Goal: Task Accomplishment & Management: Use online tool/utility

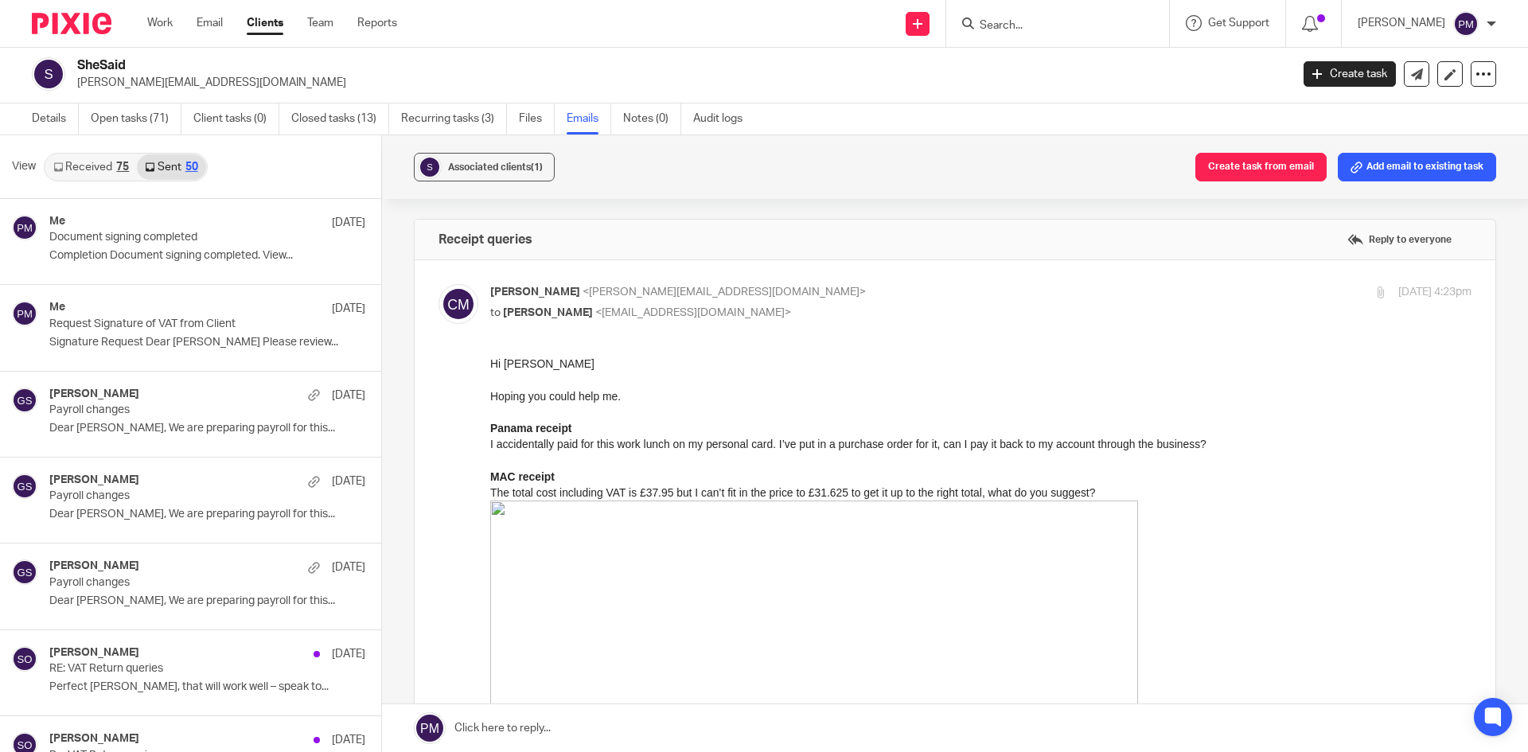
scroll to position [1035, 0]
click at [1098, 29] on input "Search" at bounding box center [1049, 26] width 143 height 14
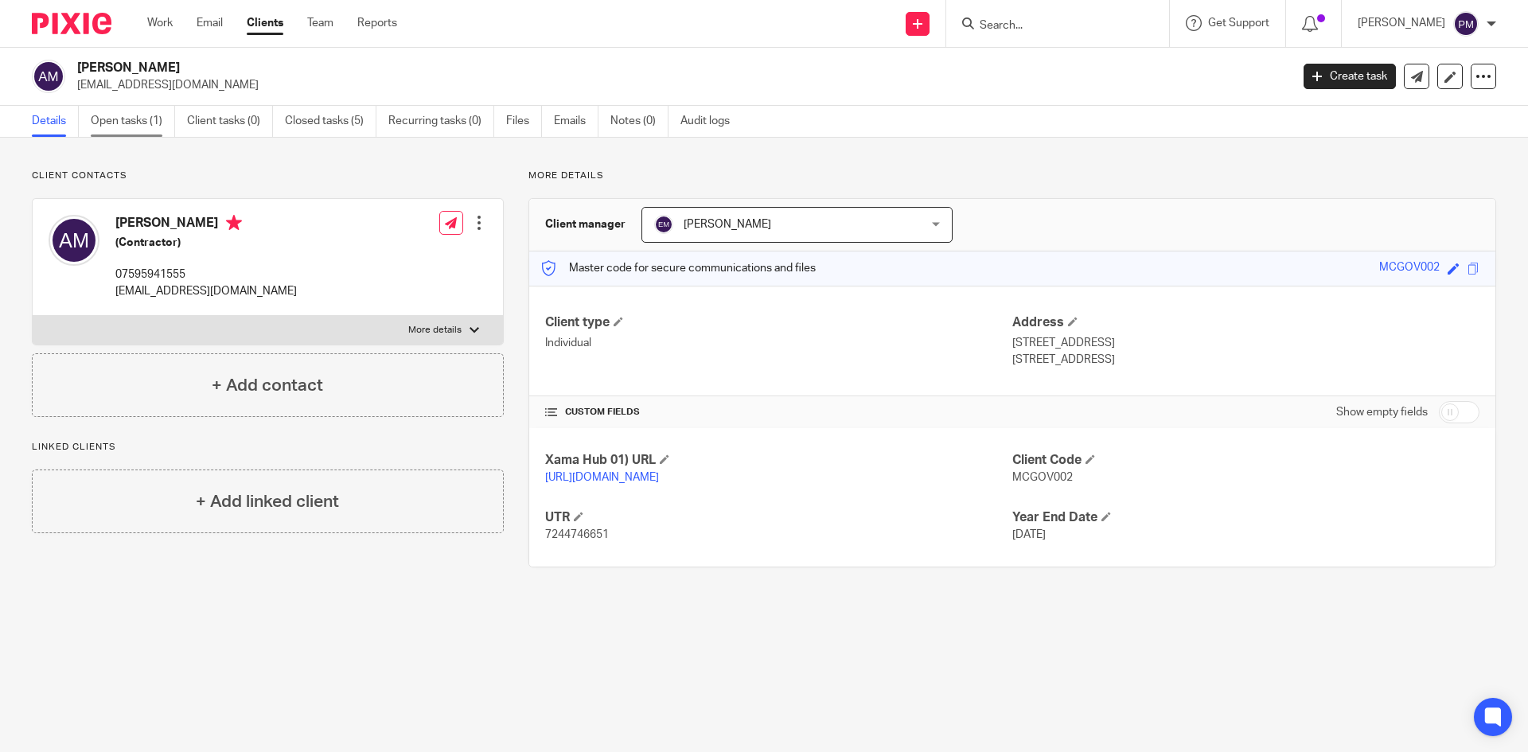
click at [127, 118] on link "Open tasks (1)" at bounding box center [133, 121] width 84 height 31
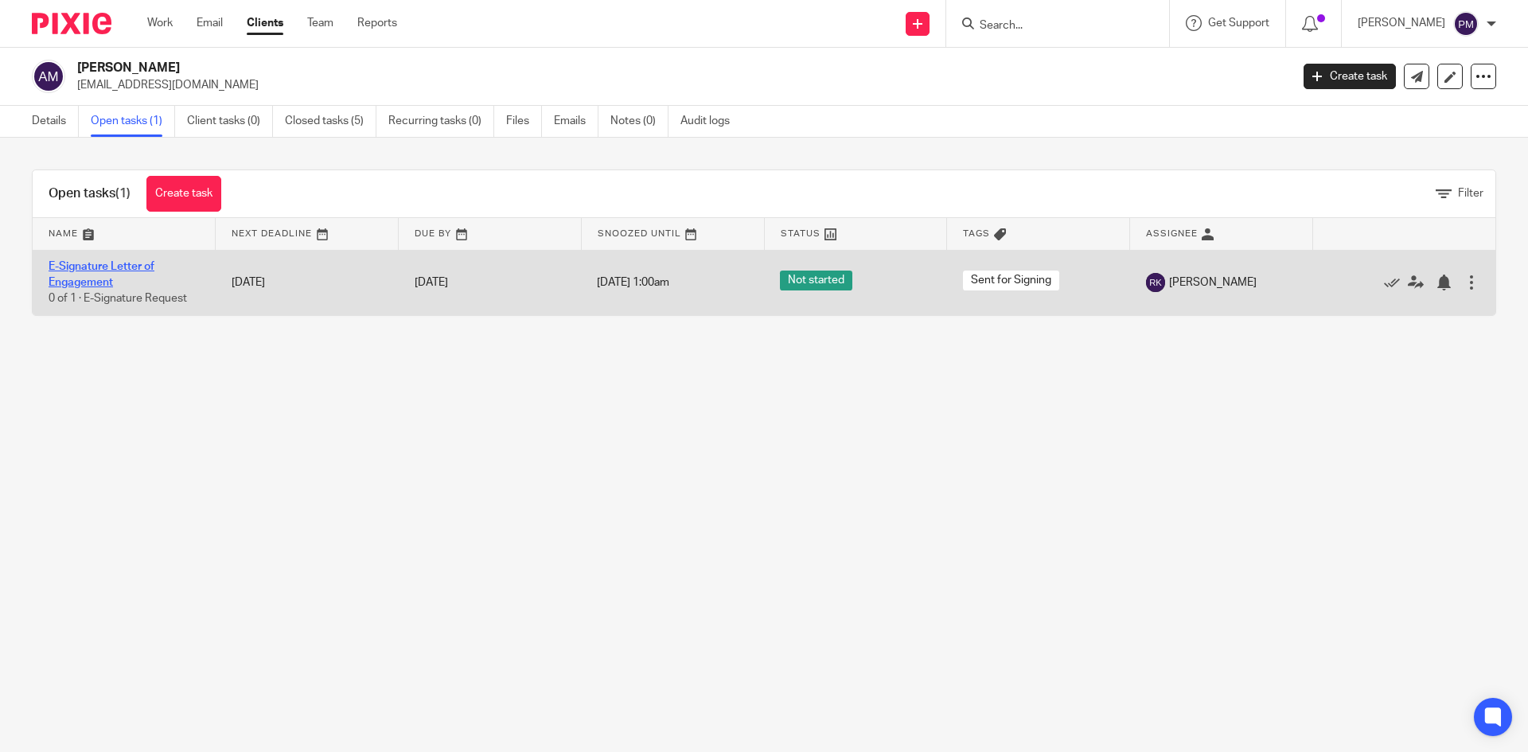
click at [126, 265] on link "E-Signature Letter of Engagement" at bounding box center [102, 274] width 106 height 27
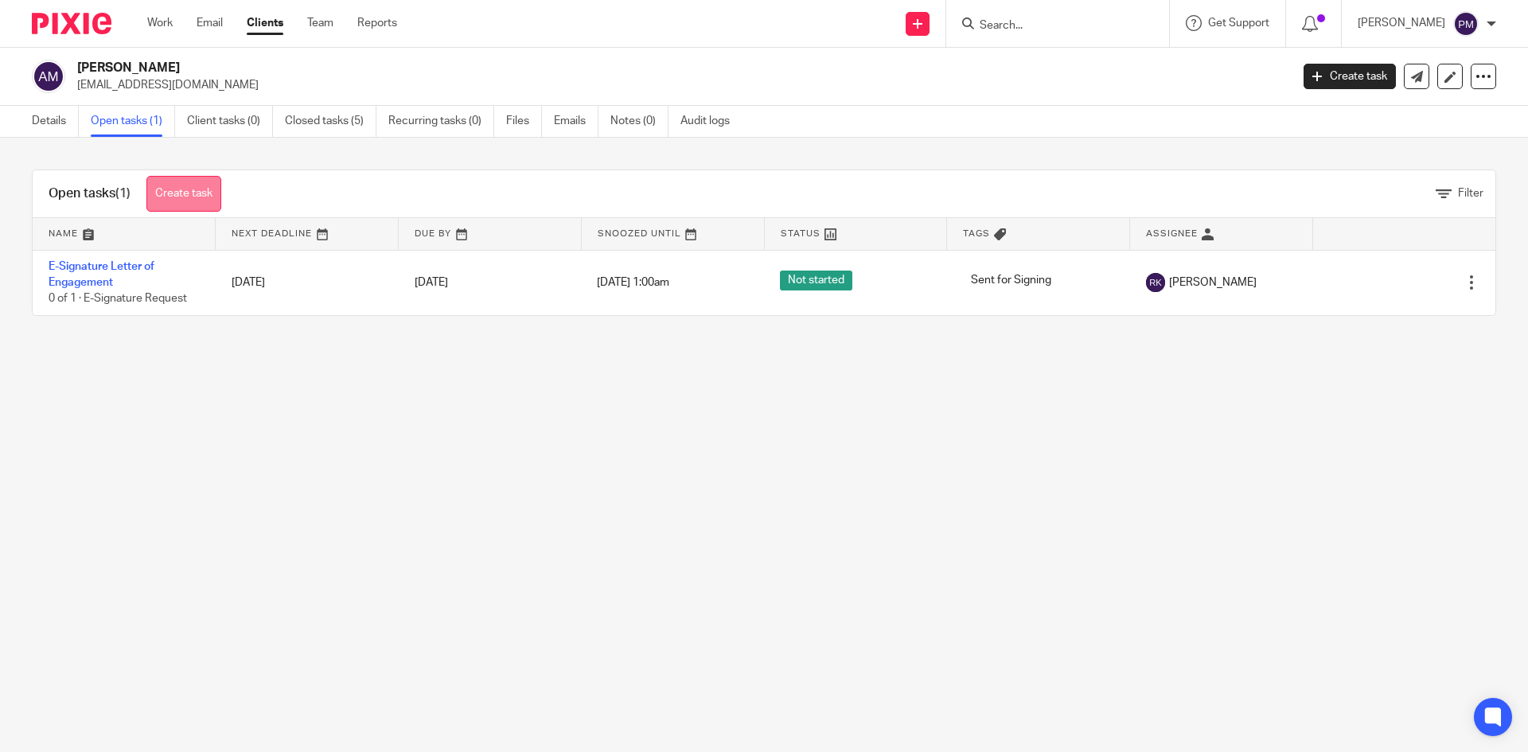
click at [193, 193] on link "Create task" at bounding box center [183, 194] width 75 height 36
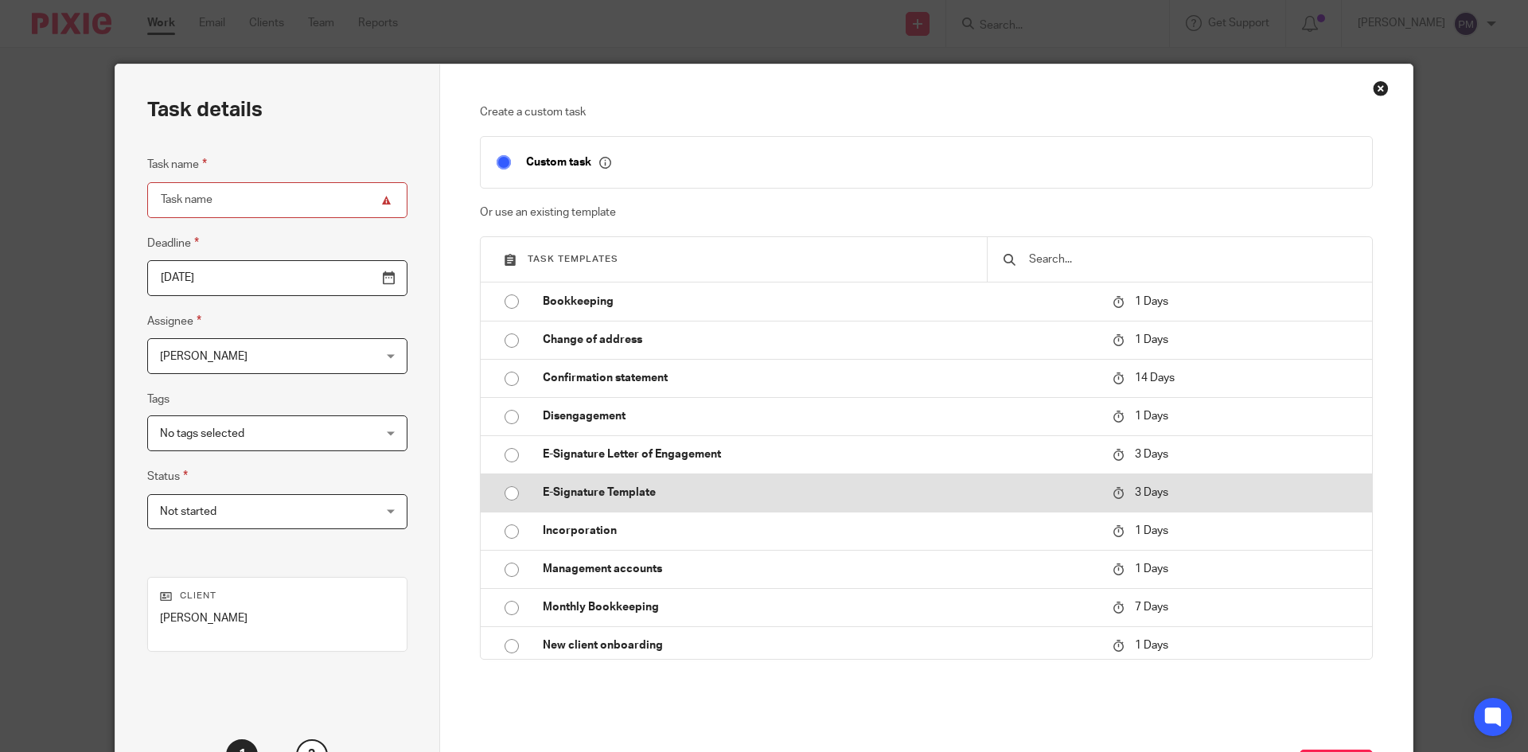
click at [530, 489] on td "E-Signature Template" at bounding box center [816, 493] width 578 height 38
type input "2025-08-17"
type input "E-Signature Template"
checkbox input "false"
radio input "true"
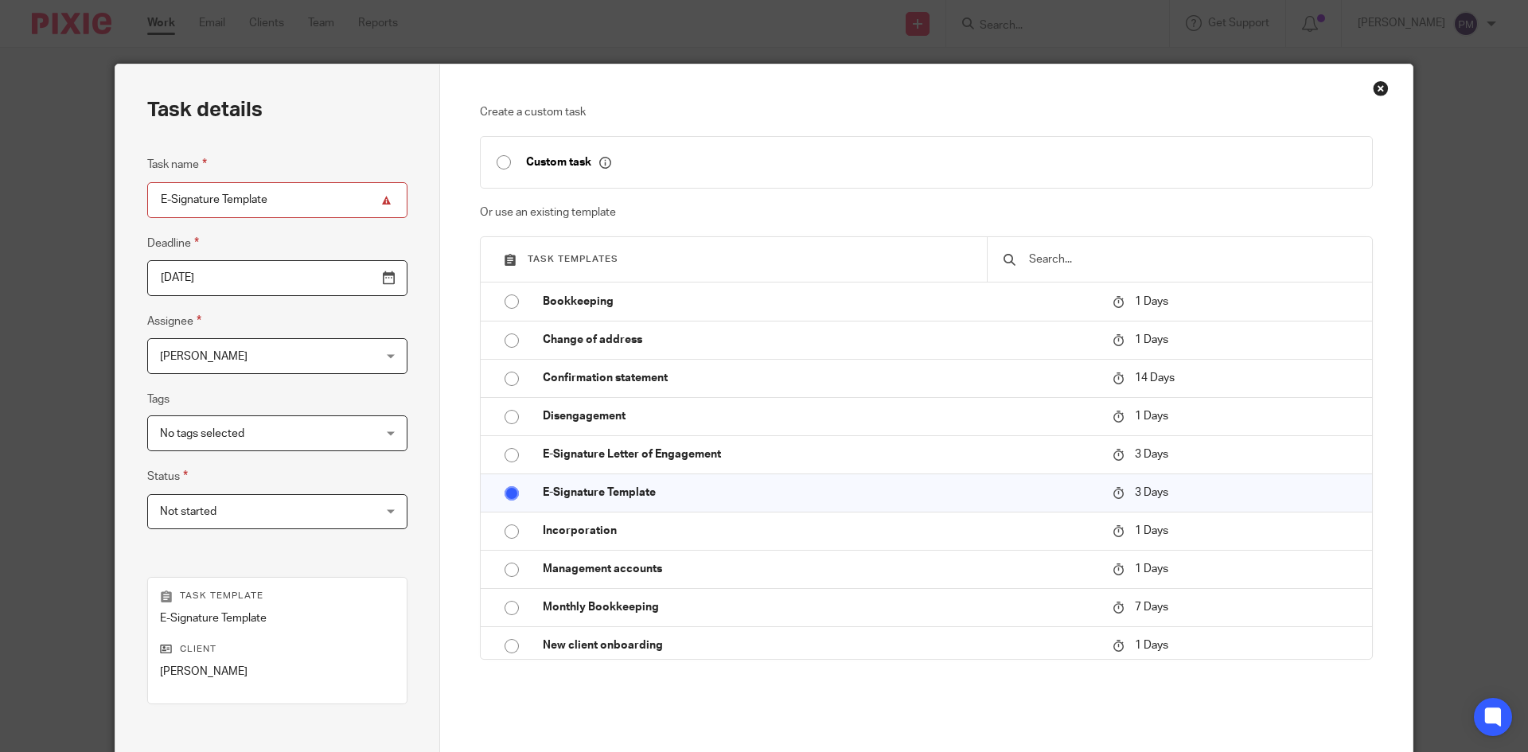
drag, startPoint x: 291, startPoint y: 201, endPoint x: 32, endPoint y: 162, distance: 262.4
click at [32, 162] on div "Task details Task name E-Signature Template Deadline 2025-08-17 Assignee Peter …" at bounding box center [764, 376] width 1528 height 752
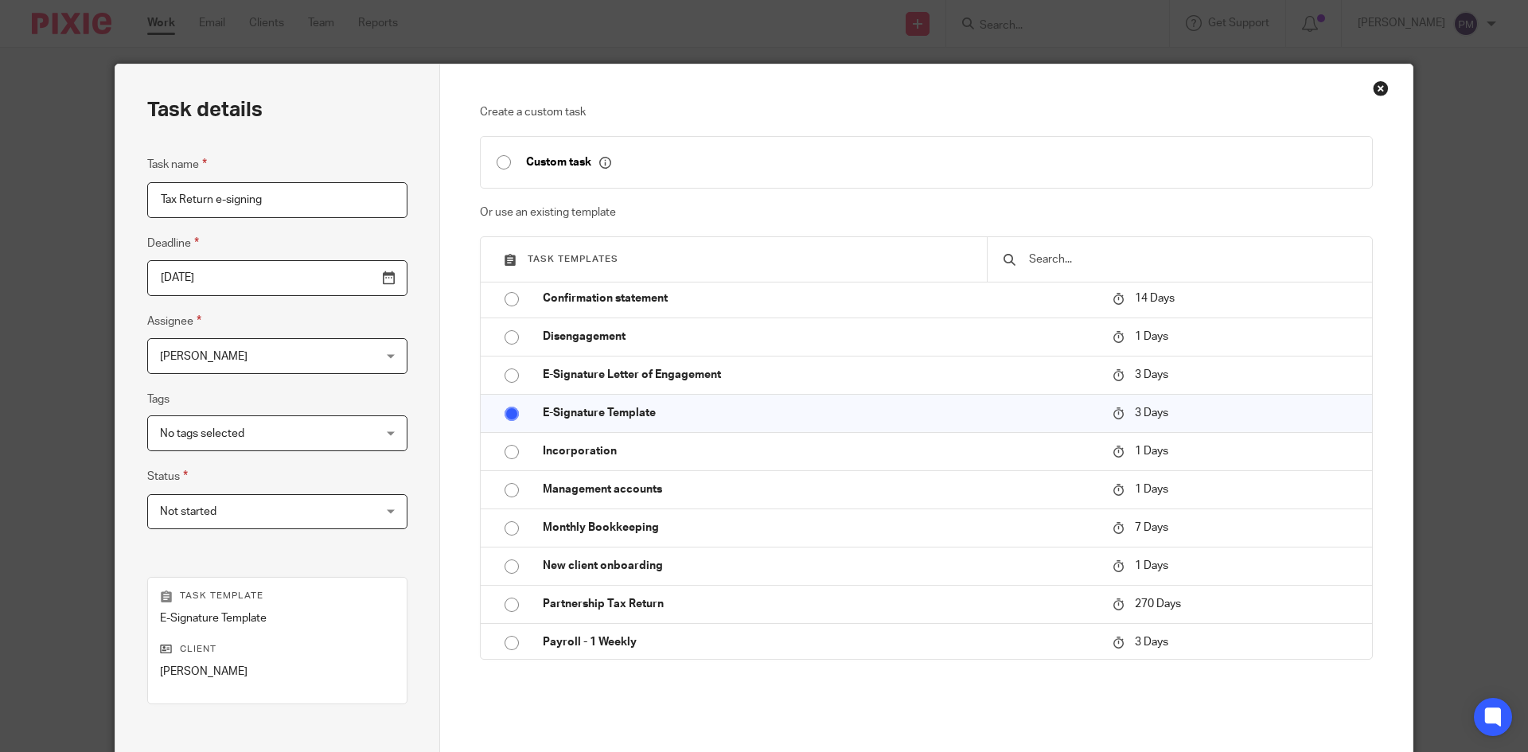
scroll to position [189, 0]
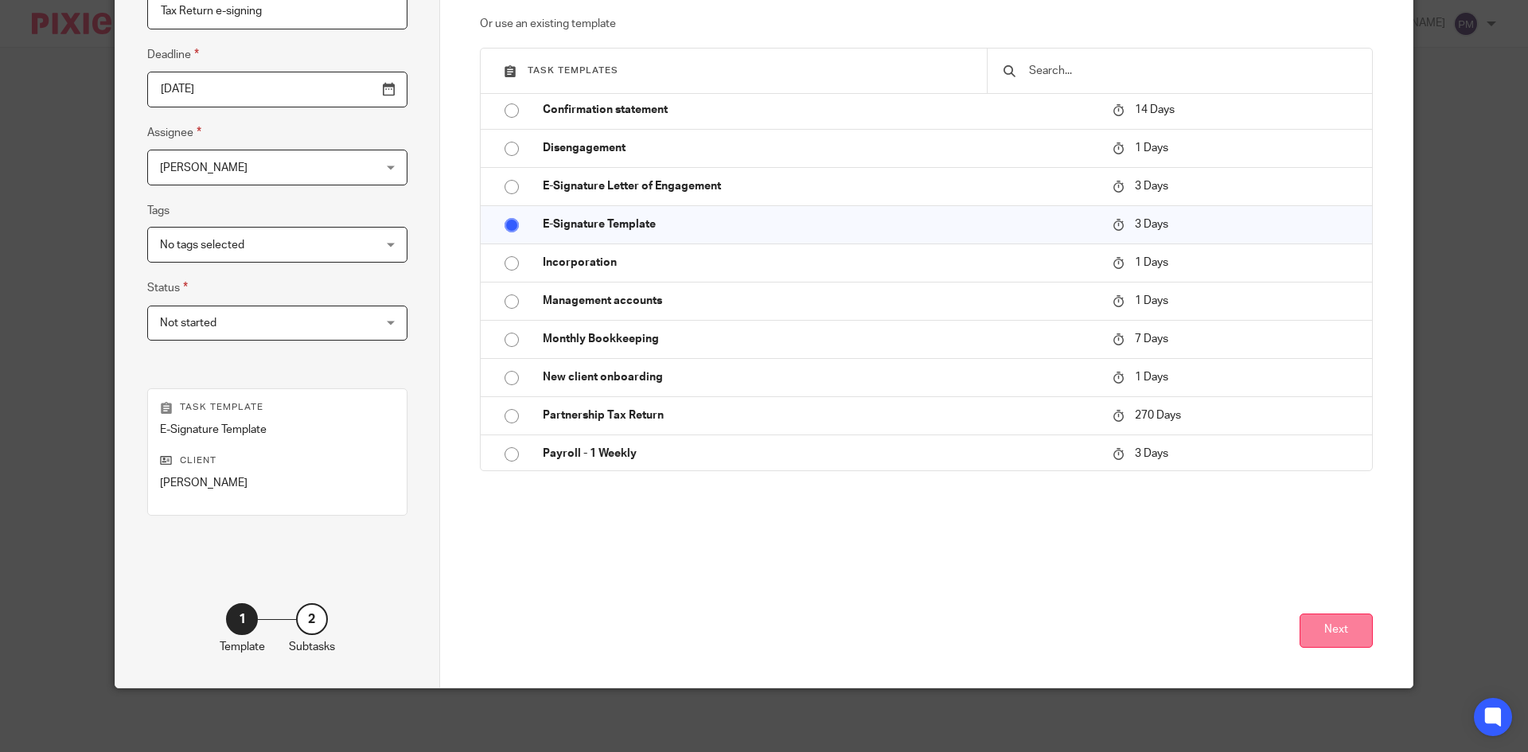
type input "Tax Return e-signing"
click at [1342, 630] on button "Next" at bounding box center [1336, 631] width 73 height 34
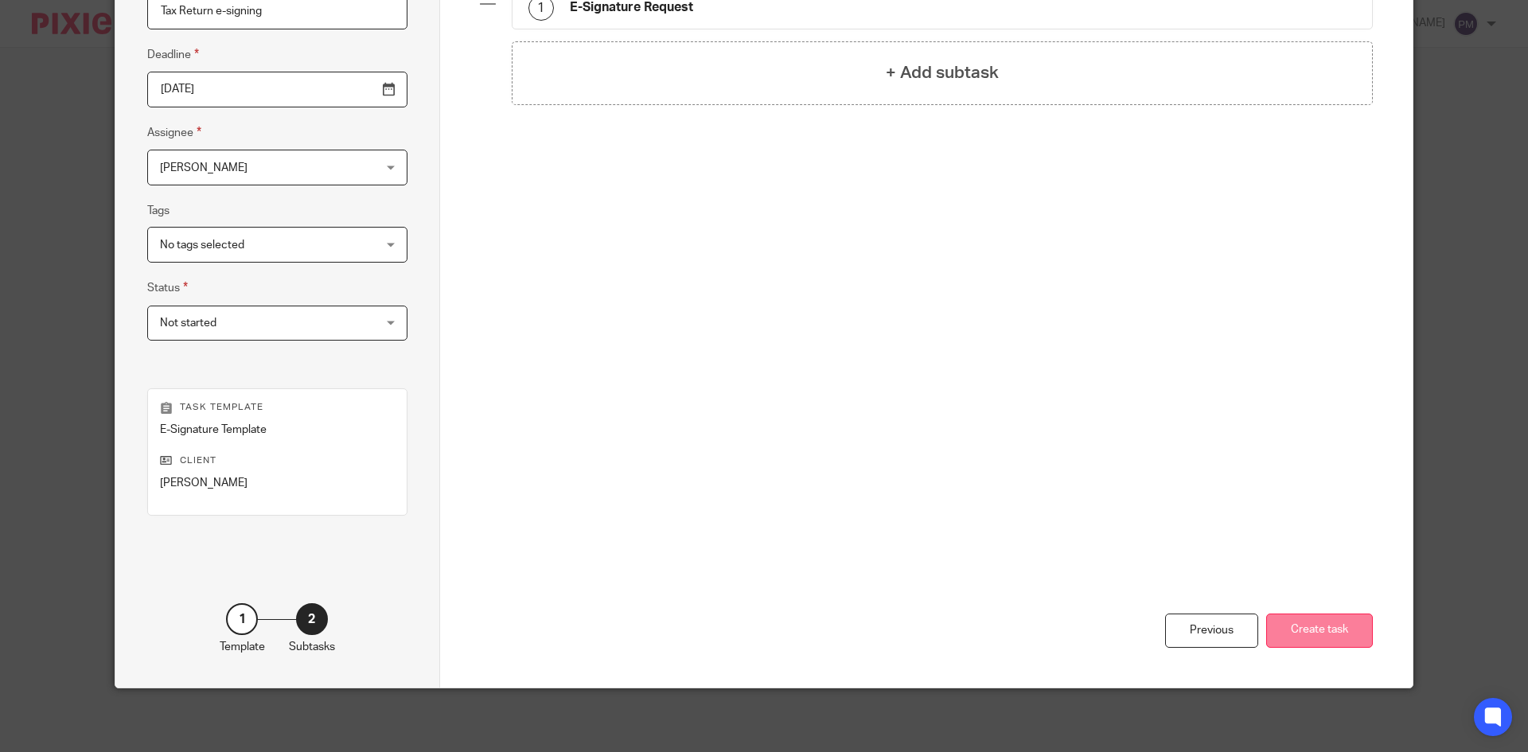
click at [1330, 623] on button "Create task" at bounding box center [1319, 631] width 107 height 34
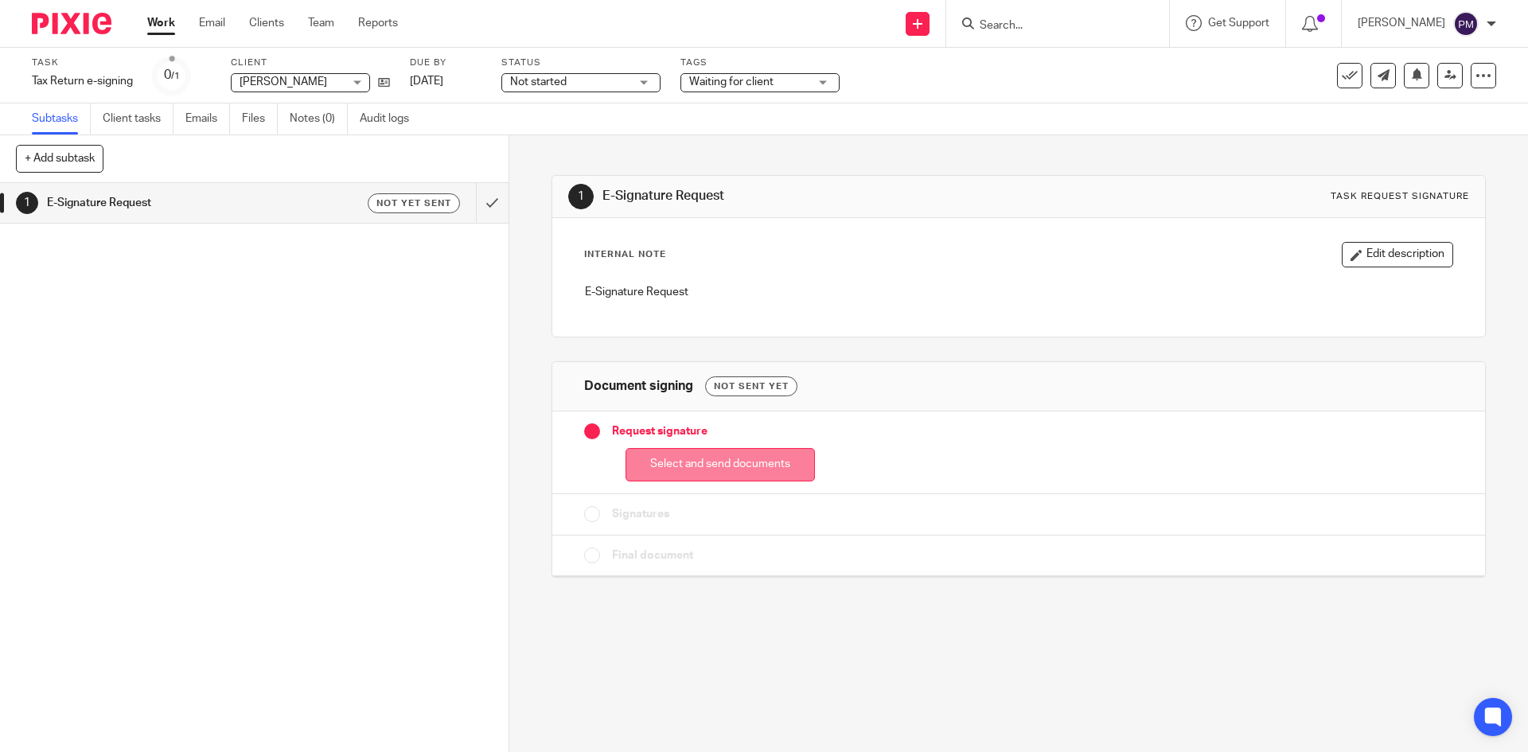
click at [666, 451] on button "Select and send documents" at bounding box center [720, 465] width 189 height 34
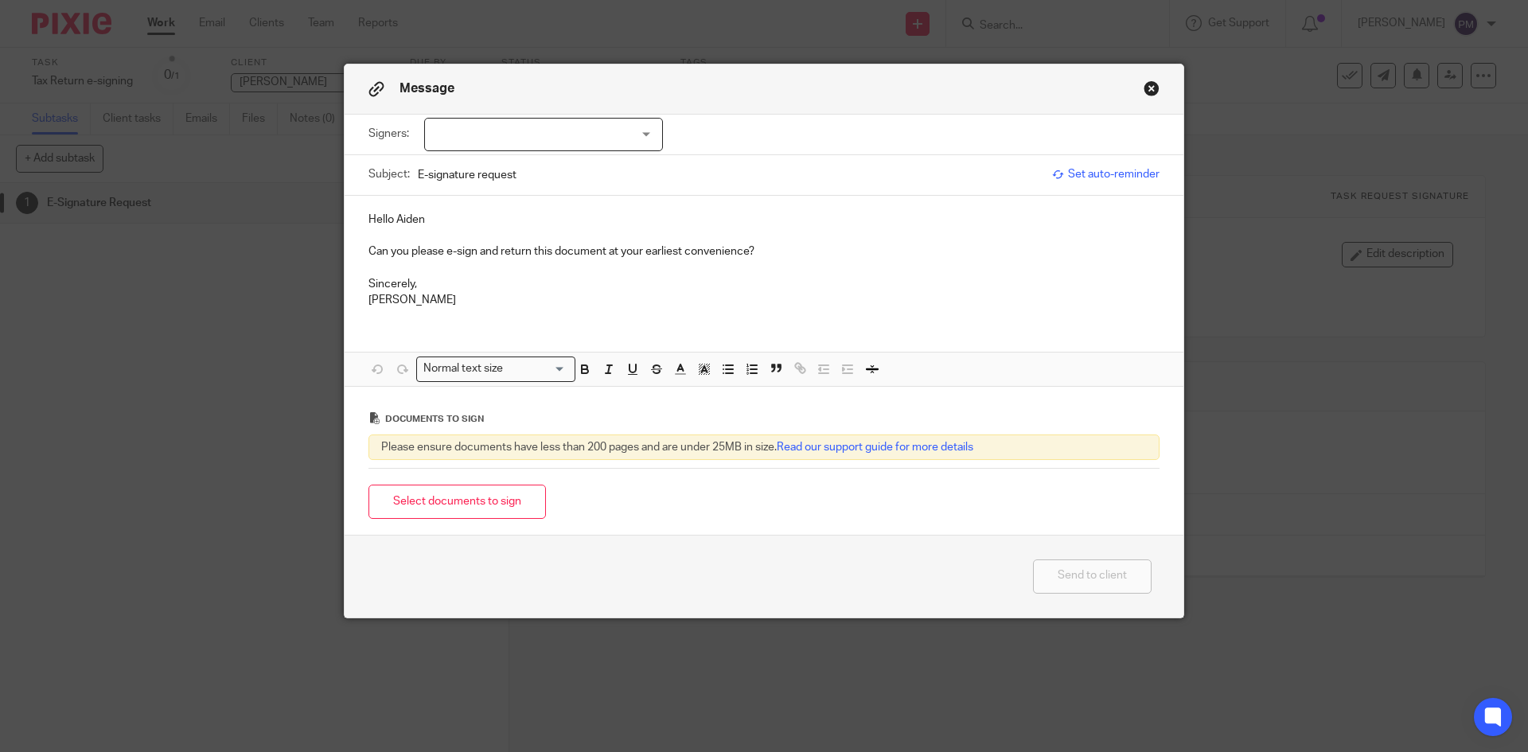
click at [499, 131] on div at bounding box center [543, 134] width 239 height 33
click at [486, 173] on li "[PERSON_NAME]" at bounding box center [537, 167] width 237 height 33
checkbox input "true"
click at [800, 217] on p "Hello Aiden" at bounding box center [764, 220] width 791 height 16
click at [440, 521] on div "Select documents to sign" at bounding box center [764, 502] width 791 height 50
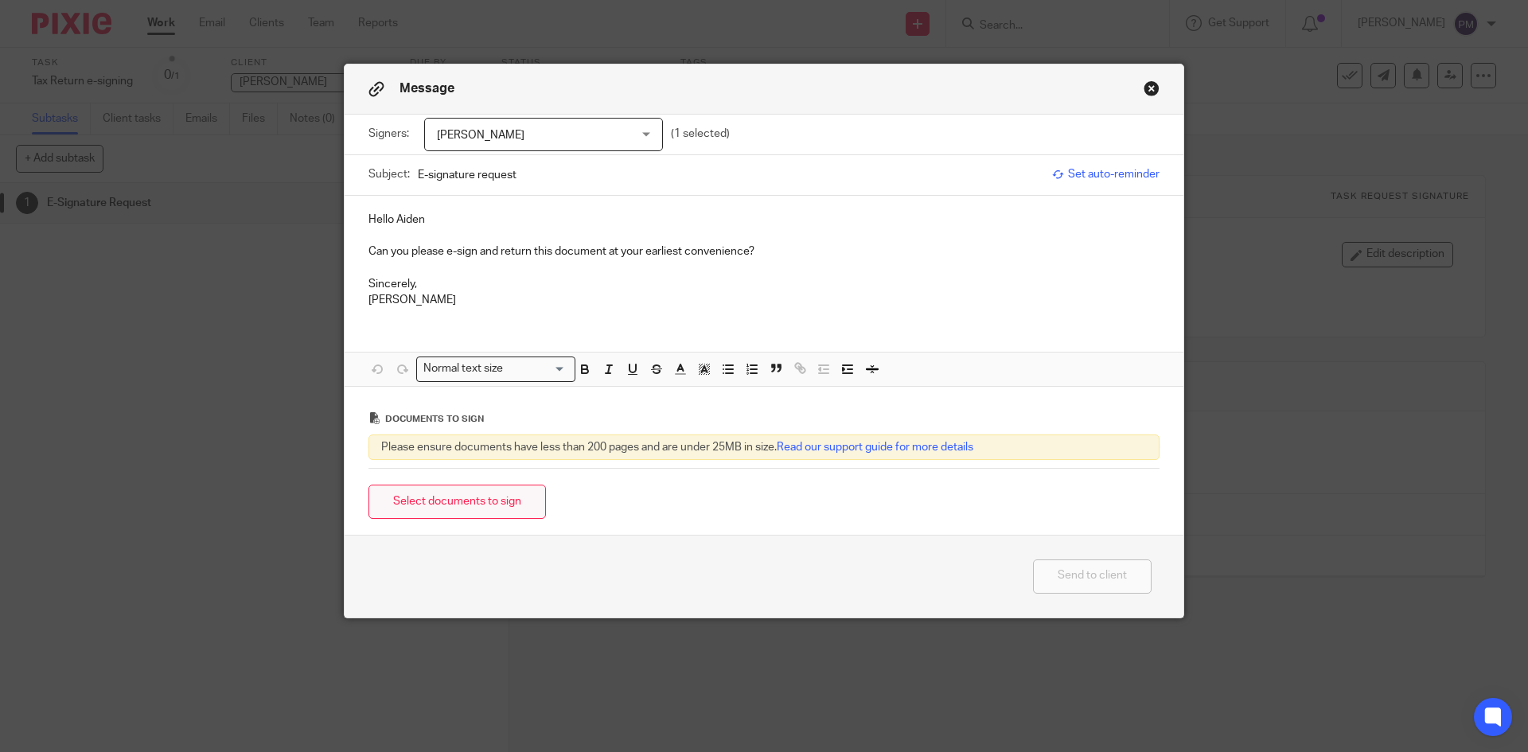
click at [448, 509] on button "Select documents to sign" at bounding box center [458, 502] width 178 height 34
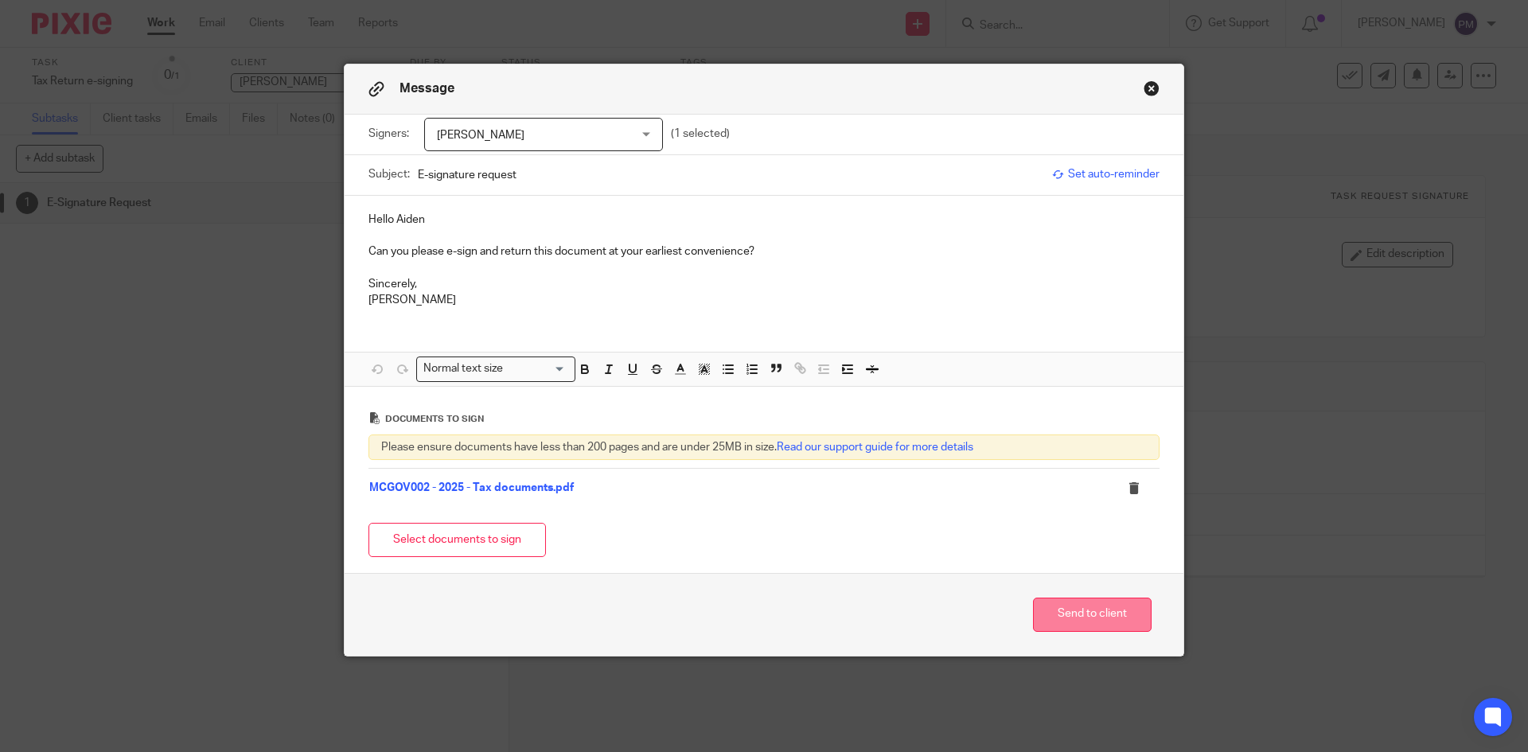
click at [1076, 612] on button "Send to client" at bounding box center [1092, 615] width 119 height 34
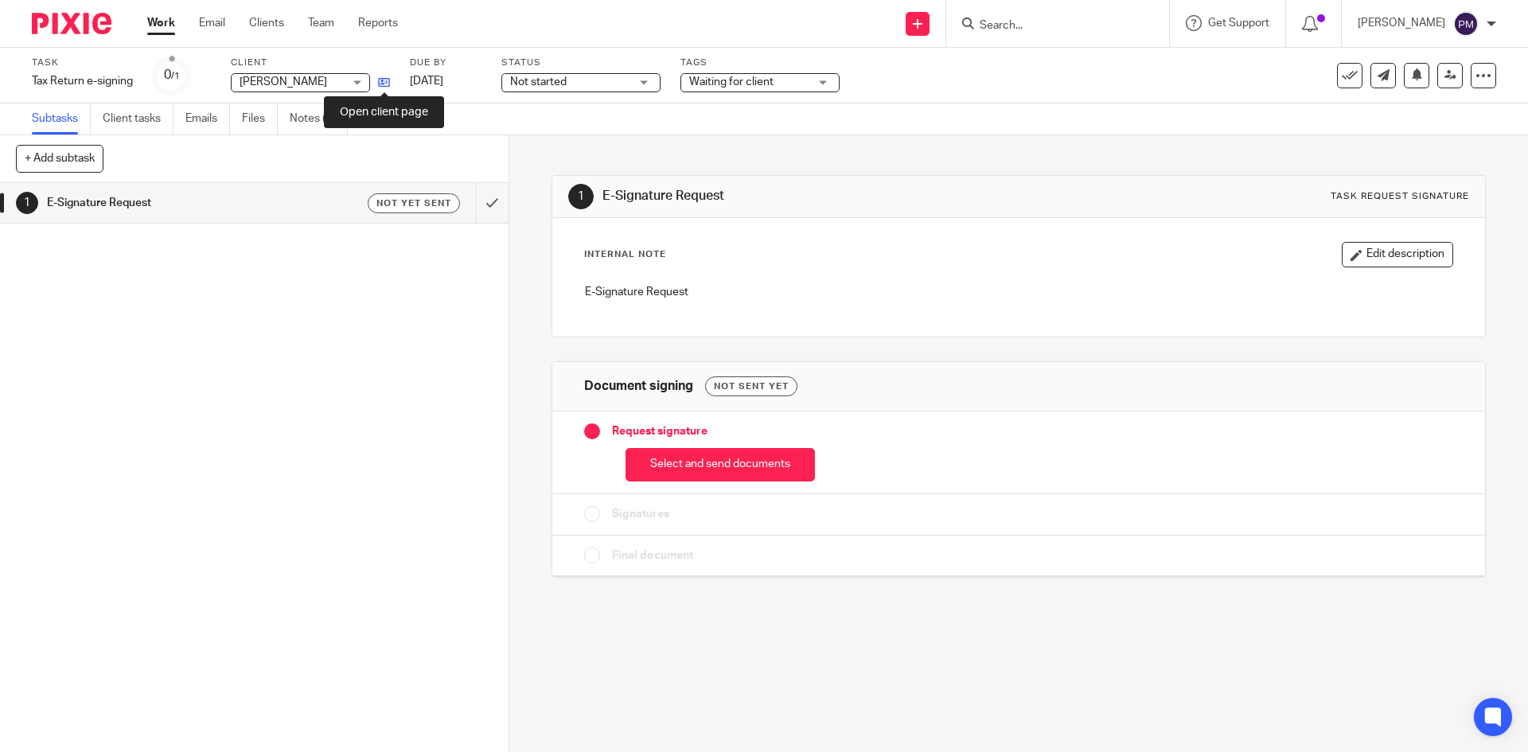
click at [385, 79] on icon at bounding box center [384, 82] width 12 height 12
click at [386, 87] on icon at bounding box center [384, 82] width 12 height 12
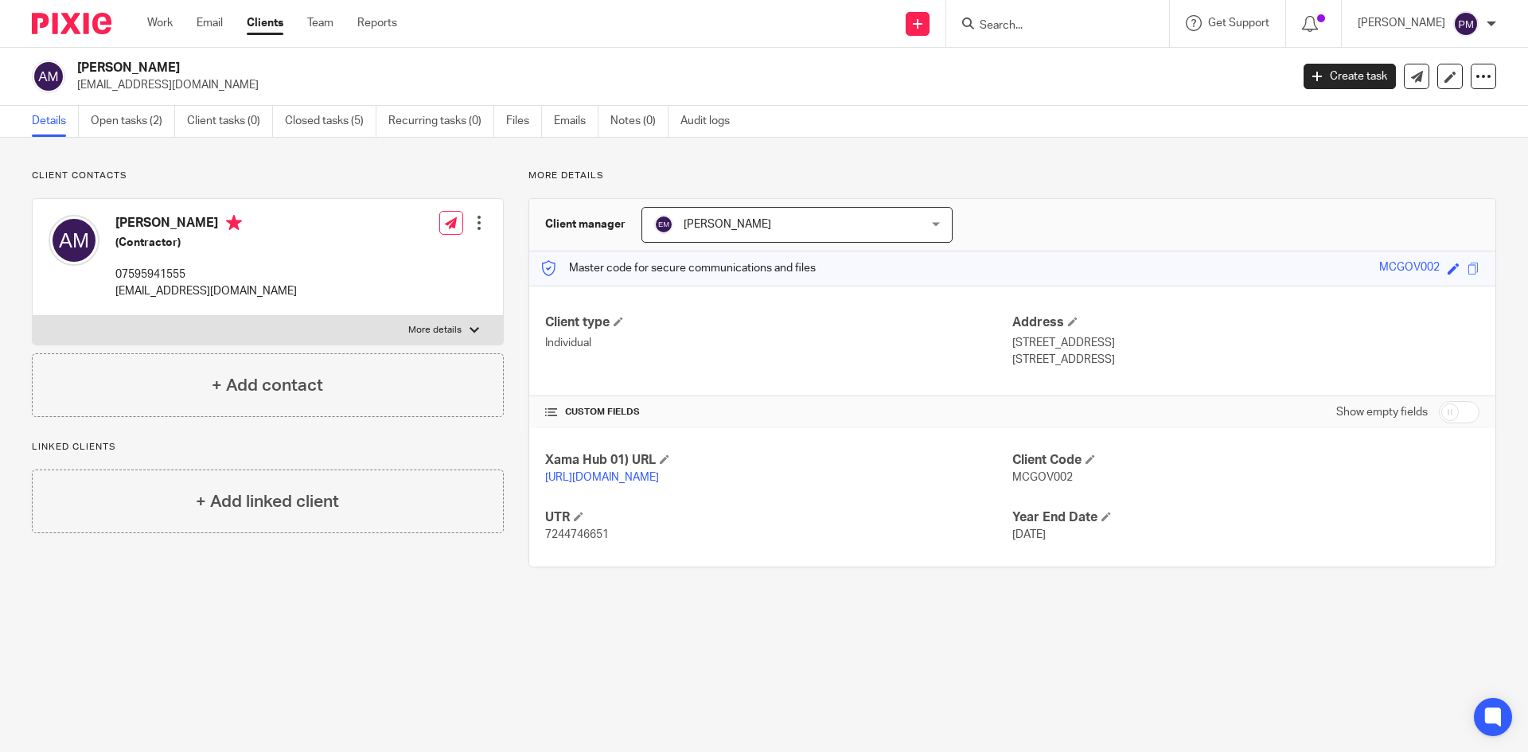
drag, startPoint x: 1364, startPoint y: 271, endPoint x: 1426, endPoint y: 272, distance: 62.1
click at [1426, 272] on div "Master code for secure communications and files MCGOV002 Save MCGOV002" at bounding box center [1012, 269] width 966 height 34
copy div "MCGOV002"
click at [136, 128] on link "Open tasks (2)" at bounding box center [133, 121] width 84 height 31
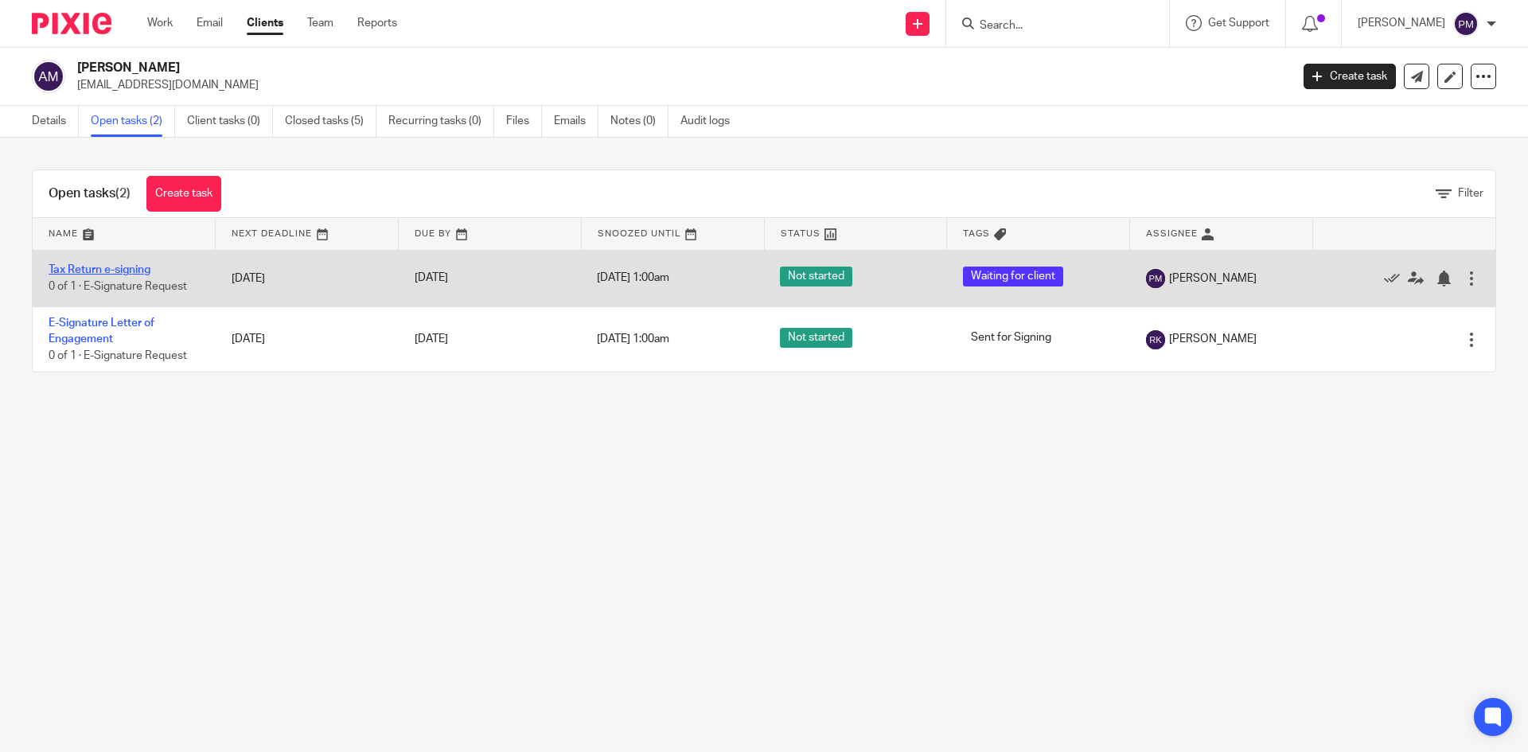
click at [120, 267] on link "Tax Return e-signing" at bounding box center [100, 269] width 102 height 11
click at [119, 266] on link "Tax Return e-signing" at bounding box center [100, 269] width 102 height 11
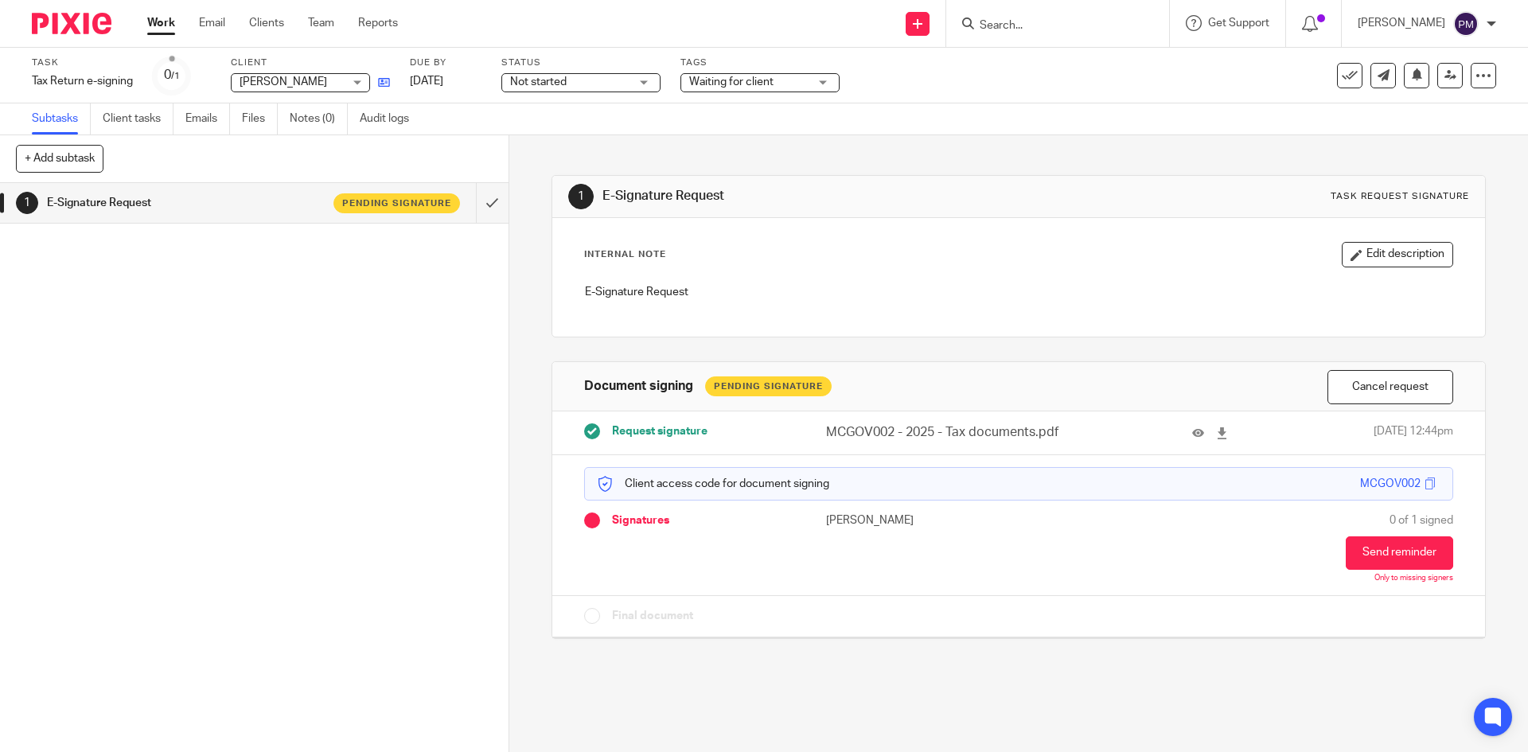
click at [380, 82] on icon at bounding box center [384, 82] width 12 height 12
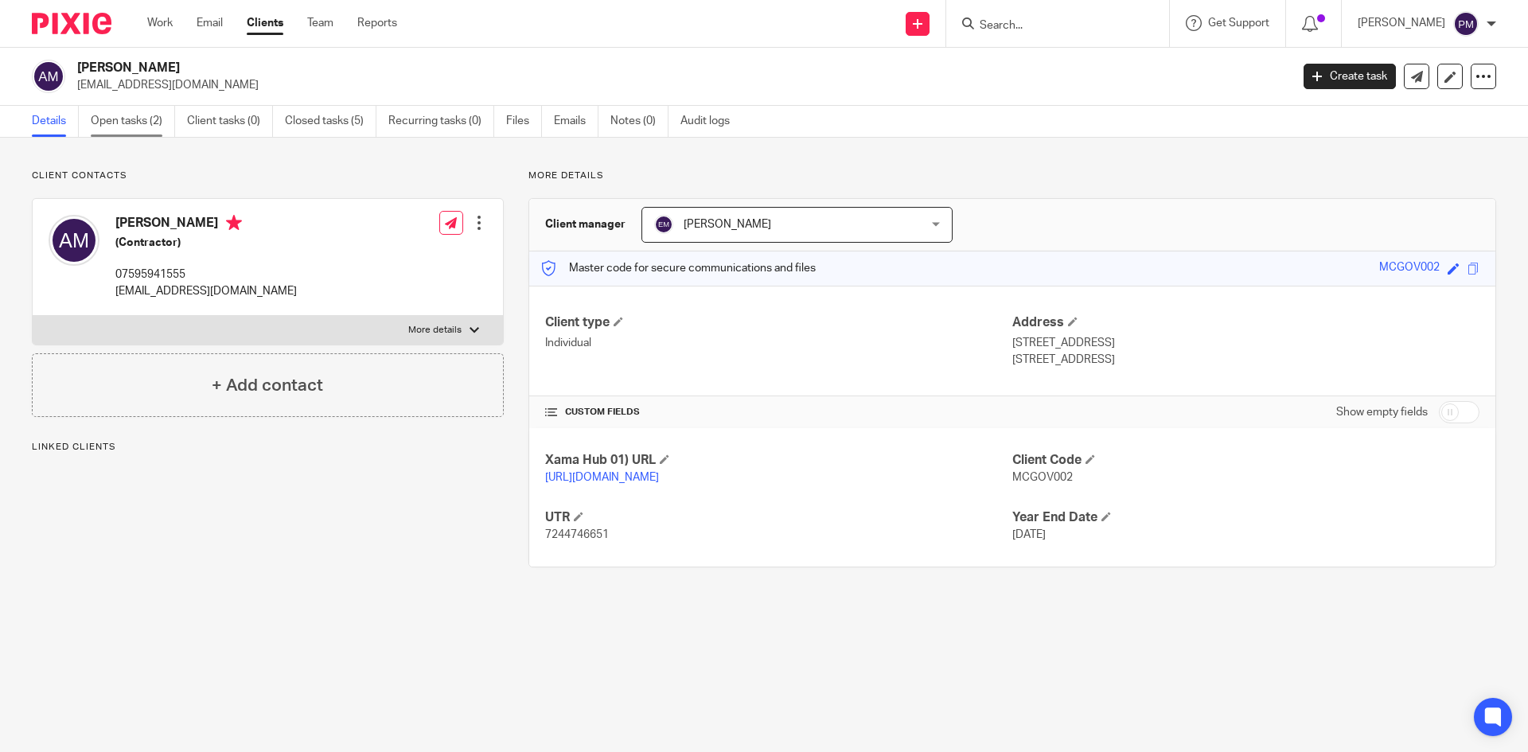
click at [138, 123] on link "Open tasks (2)" at bounding box center [133, 121] width 84 height 31
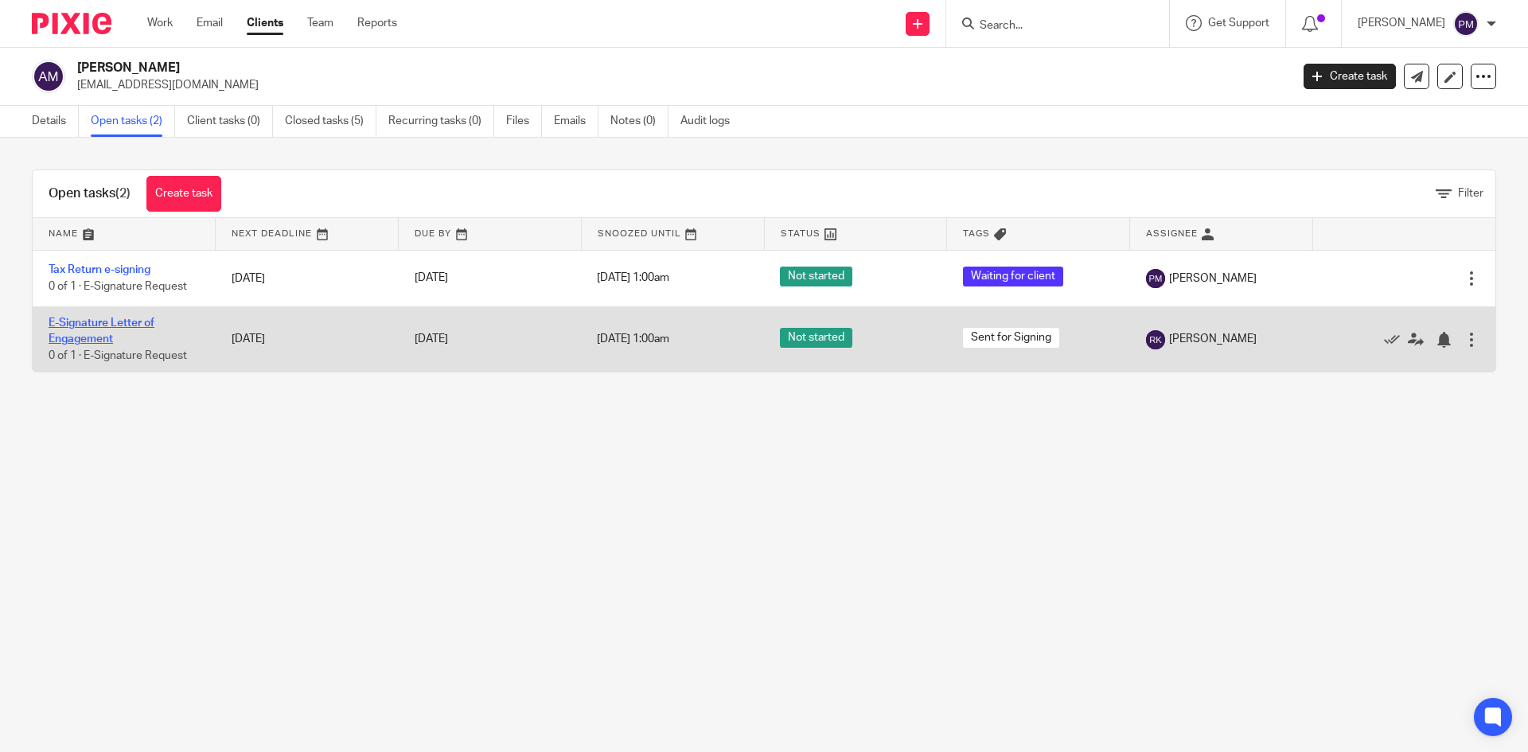
click at [107, 321] on link "E-Signature Letter of Engagement" at bounding box center [102, 331] width 106 height 27
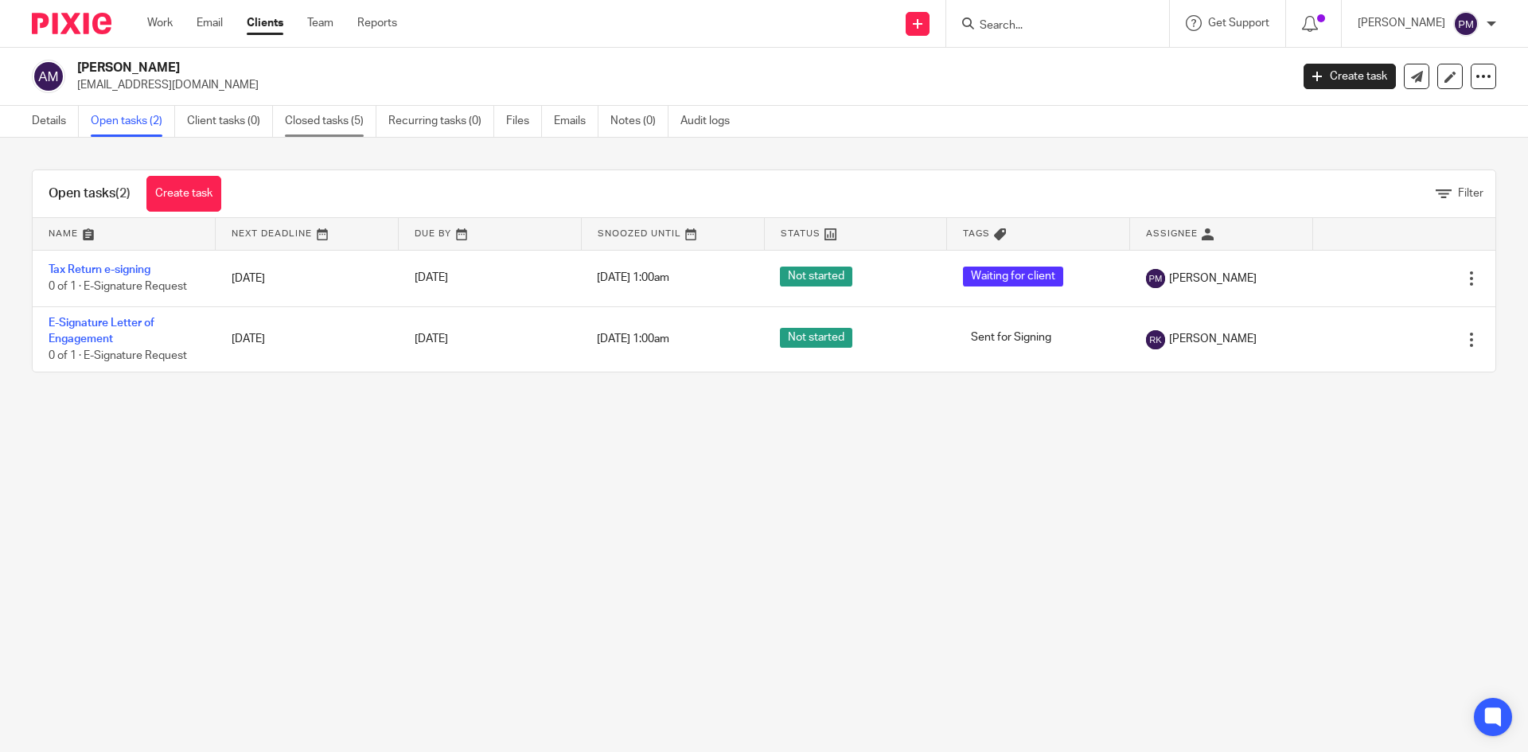
click at [345, 118] on link "Closed tasks (5)" at bounding box center [331, 121] width 92 height 31
